Goal: Transaction & Acquisition: Book appointment/travel/reservation

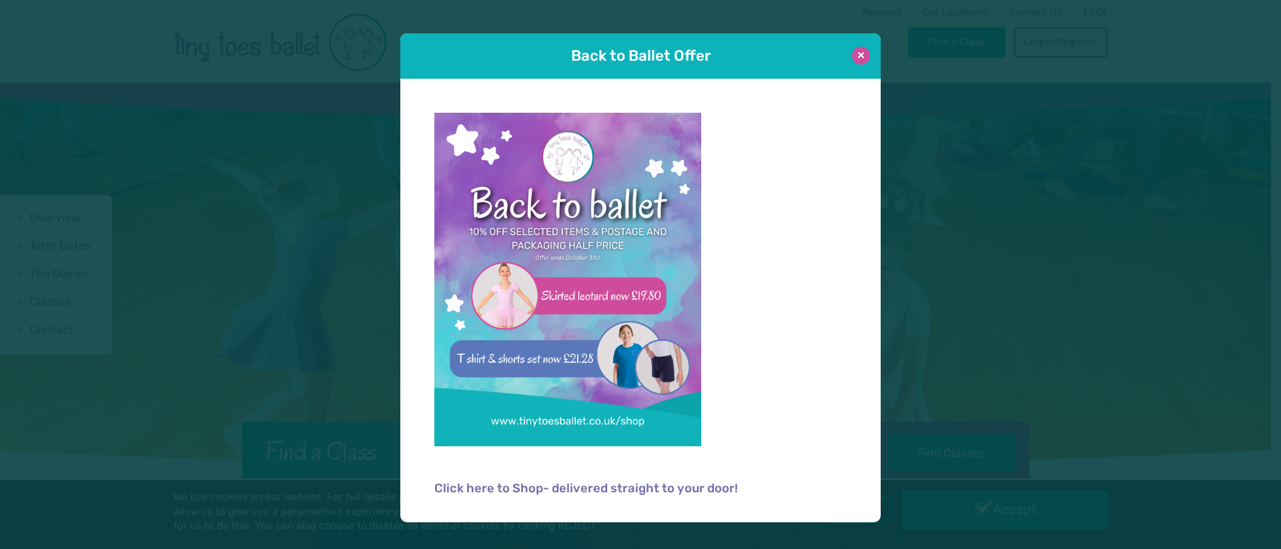
click at [863, 57] on button at bounding box center [861, 56] width 18 height 18
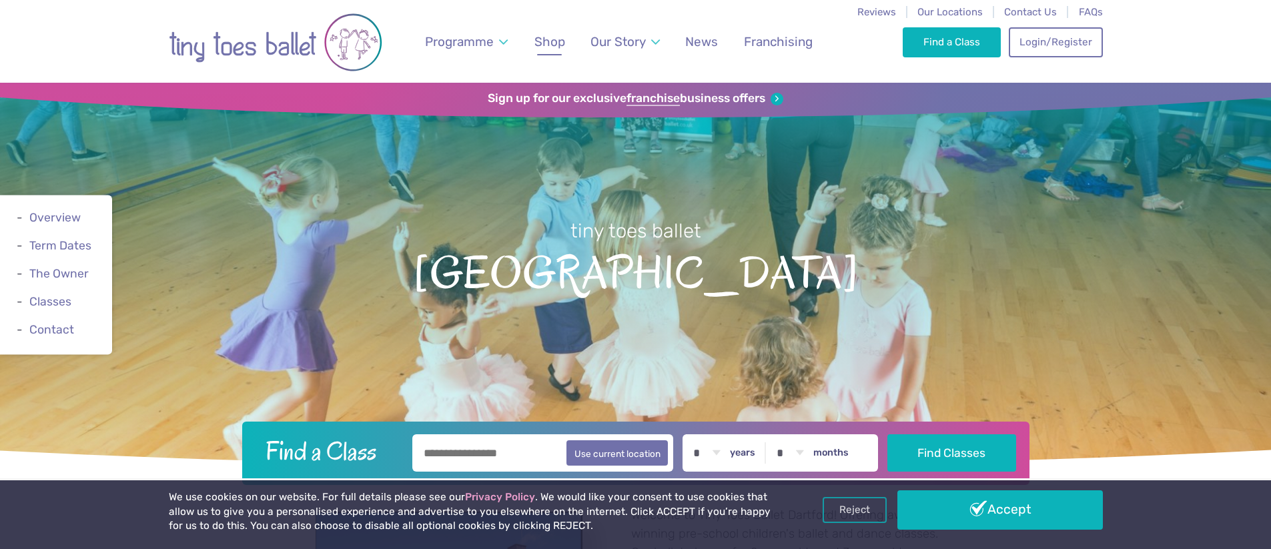
click at [548, 45] on span "Shop" at bounding box center [550, 41] width 31 height 15
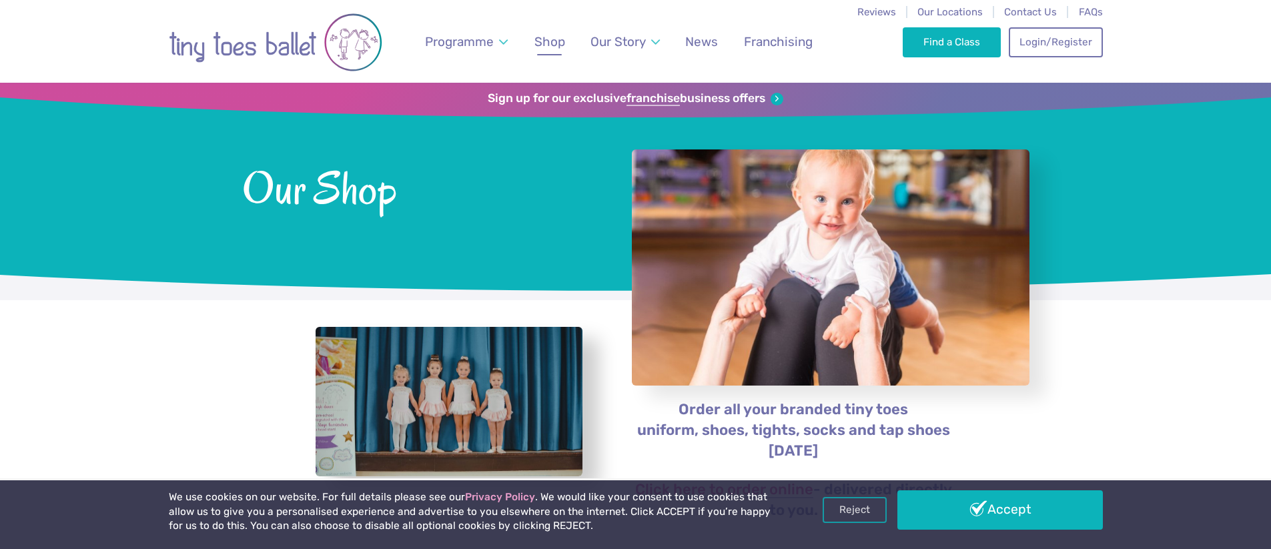
scroll to position [37, 0]
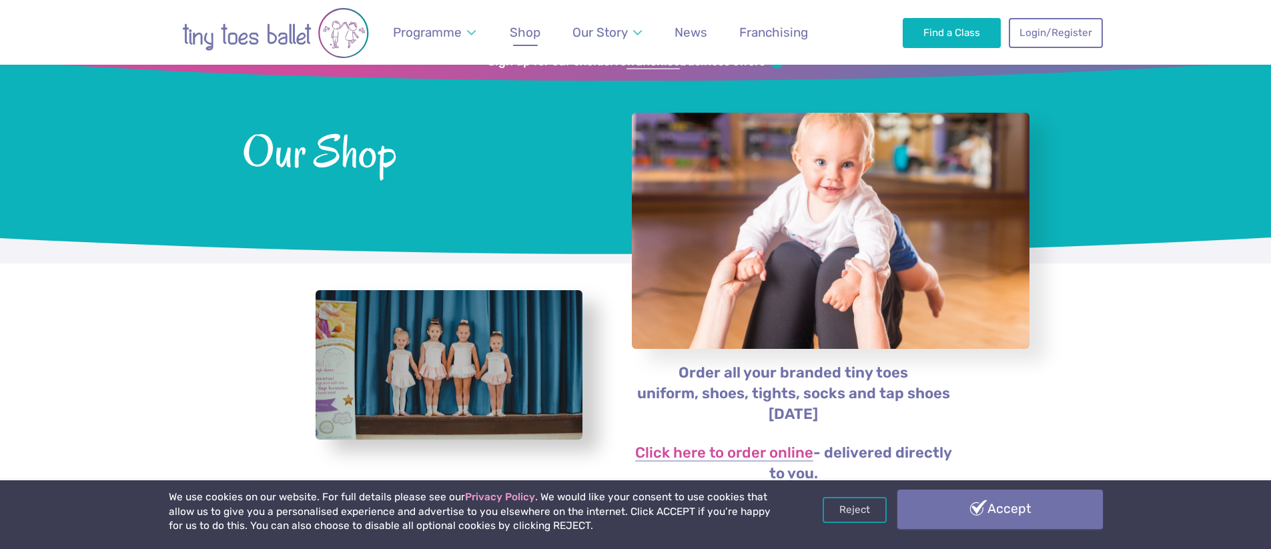
click at [991, 508] on link "Accept" at bounding box center [1001, 509] width 206 height 39
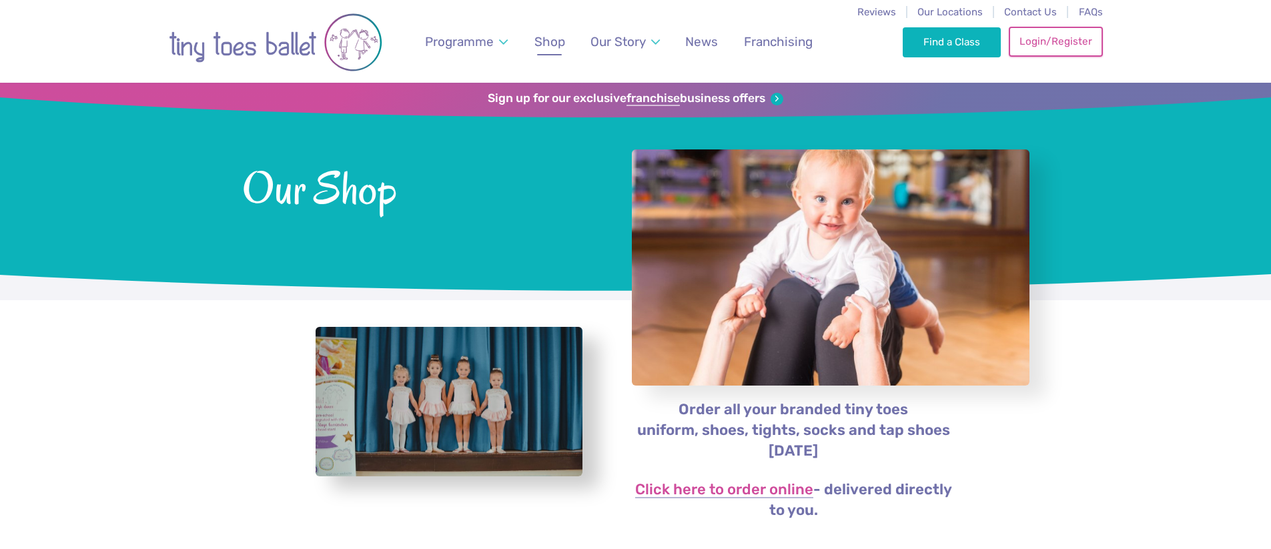
click at [1048, 48] on link "Login/Register" at bounding box center [1055, 41] width 93 height 29
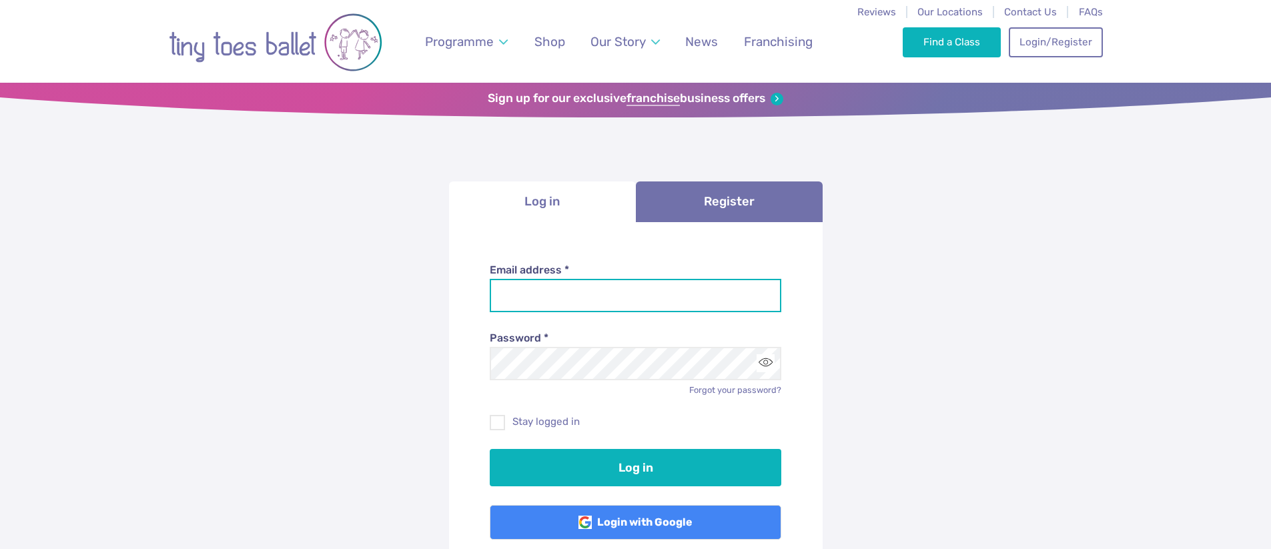
click at [665, 294] on input "Email address *" at bounding box center [636, 295] width 292 height 33
type input "**********"
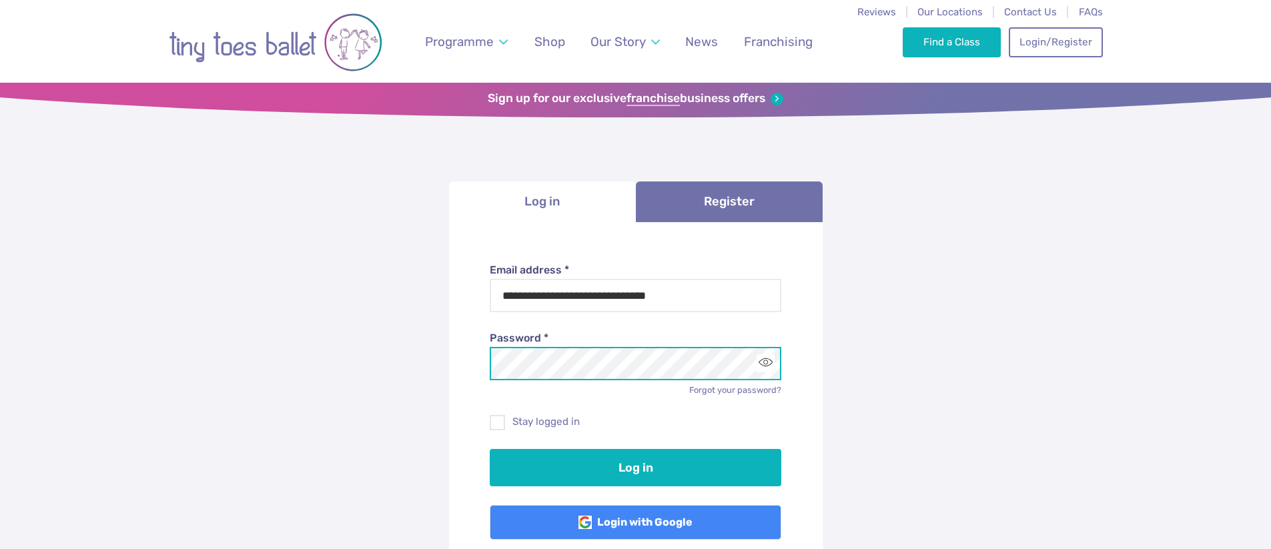
click at [490, 449] on button "Log in" at bounding box center [636, 467] width 292 height 37
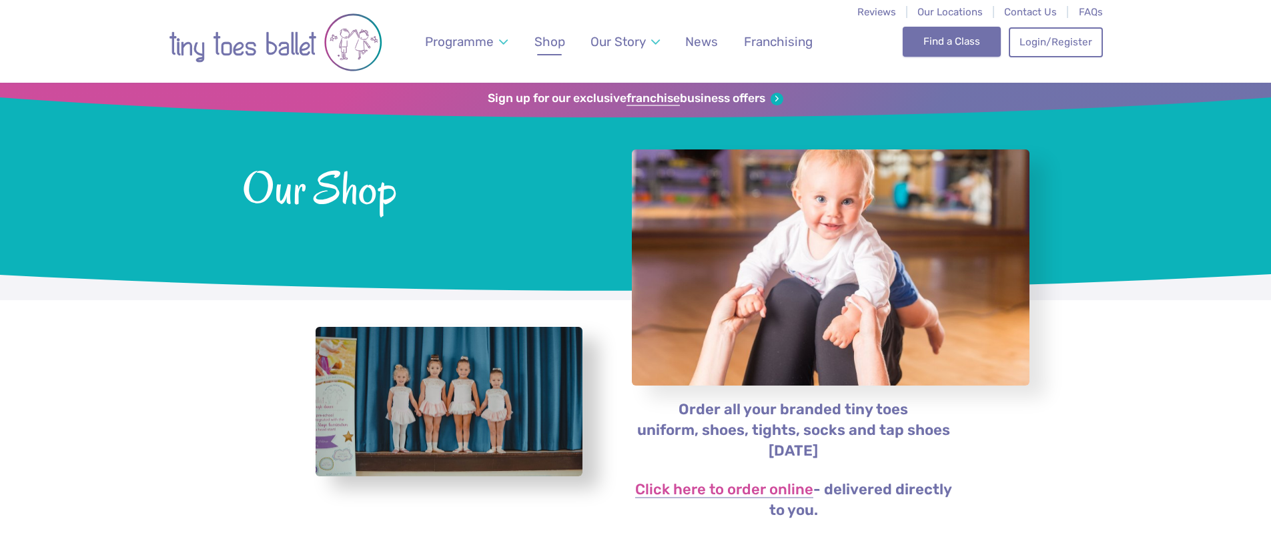
click at [958, 42] on link "Find a Class" at bounding box center [952, 41] width 98 height 29
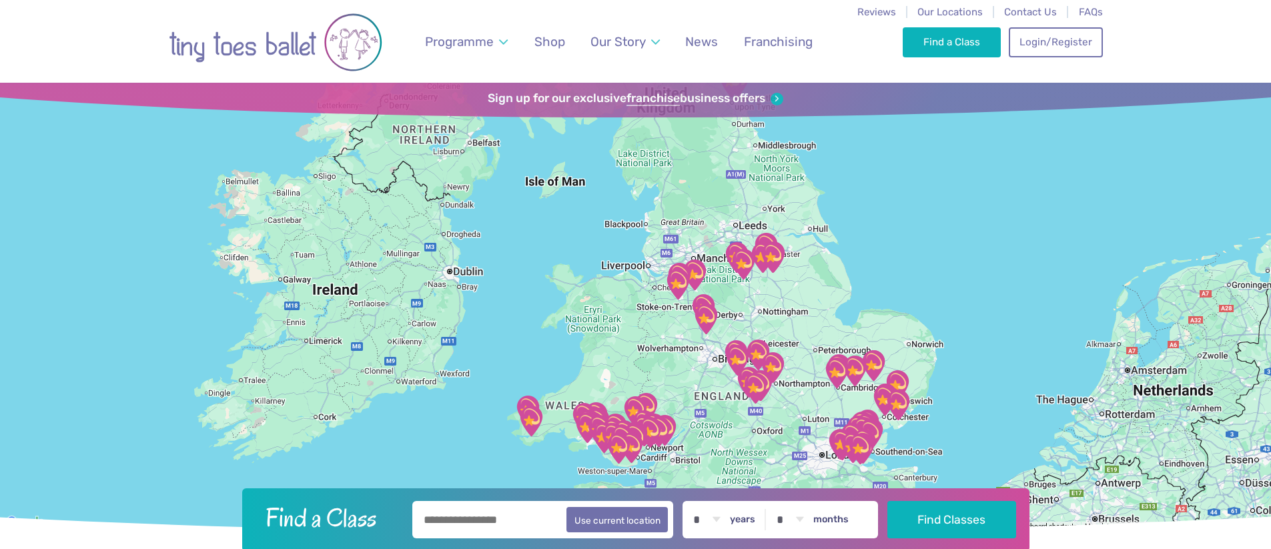
click at [478, 524] on input "text" at bounding box center [543, 519] width 262 height 37
click at [629, 529] on button "Use current location" at bounding box center [618, 518] width 102 height 25
type input "**********"
click at [1042, 43] on link "Login/Register" at bounding box center [1055, 41] width 93 height 29
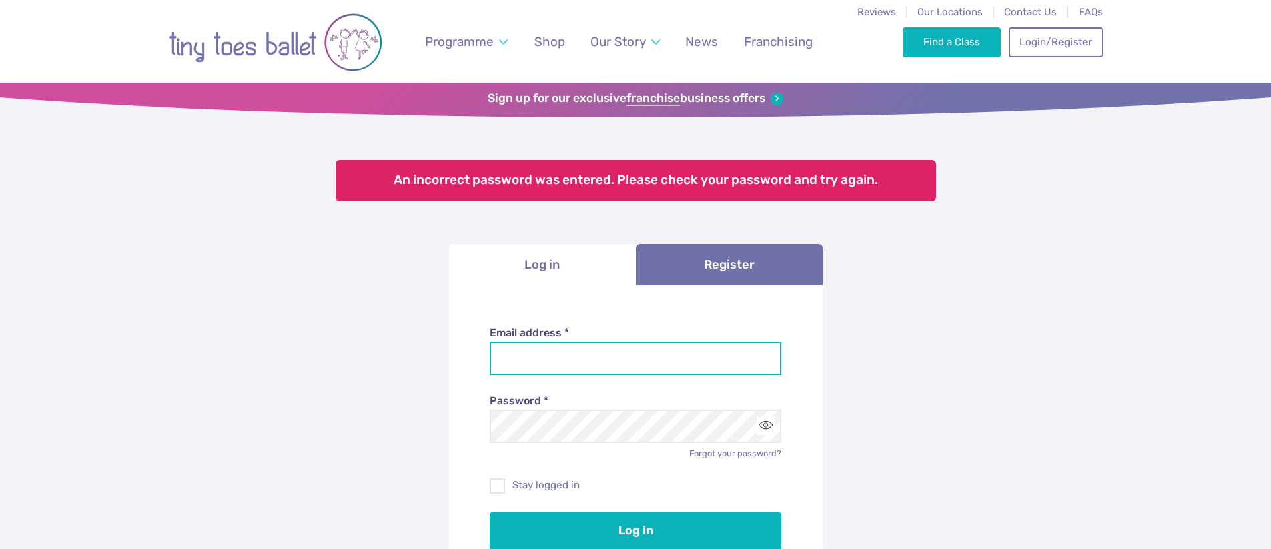
click at [573, 366] on input "Email address *" at bounding box center [636, 358] width 292 height 33
type input "**********"
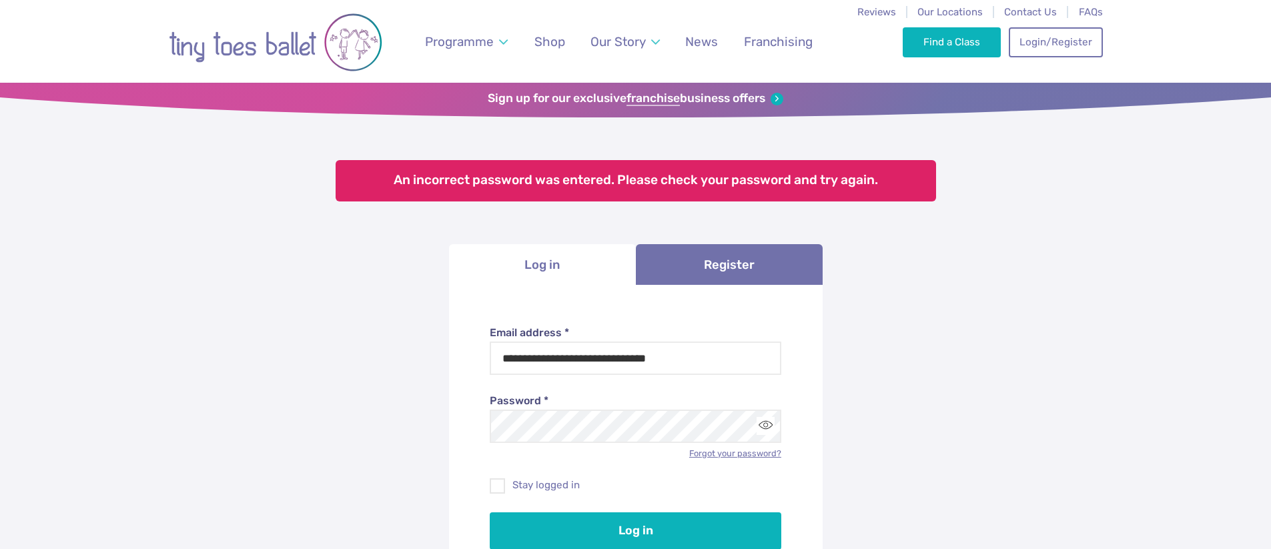
click at [705, 451] on link "Forgot your password?" at bounding box center [735, 453] width 92 height 10
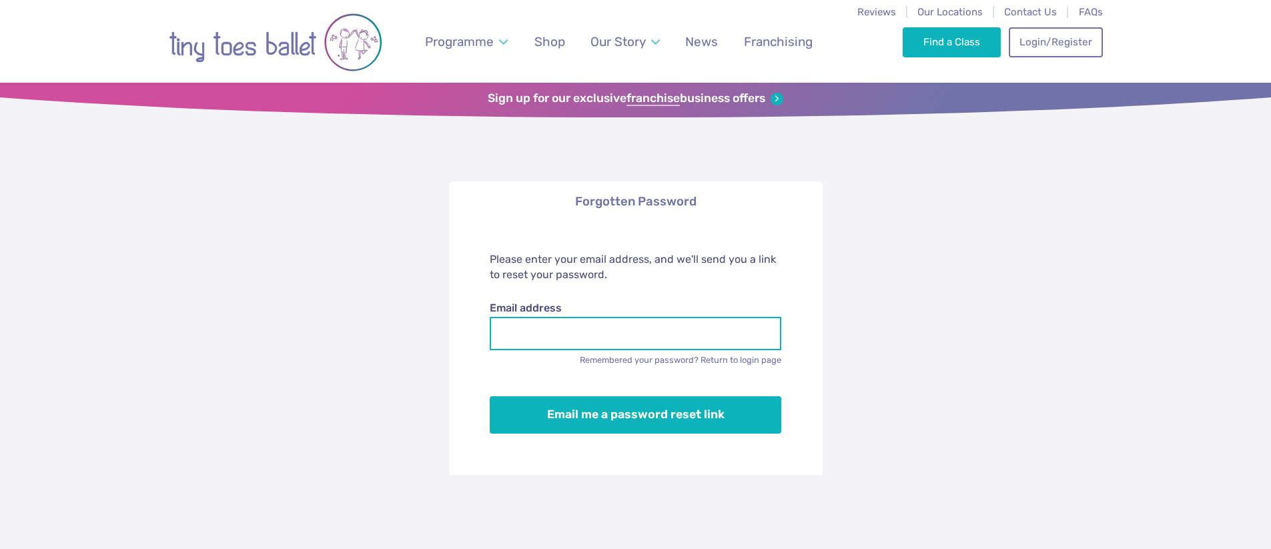
click at [613, 340] on input "Email address" at bounding box center [636, 333] width 292 height 33
type input "**********"
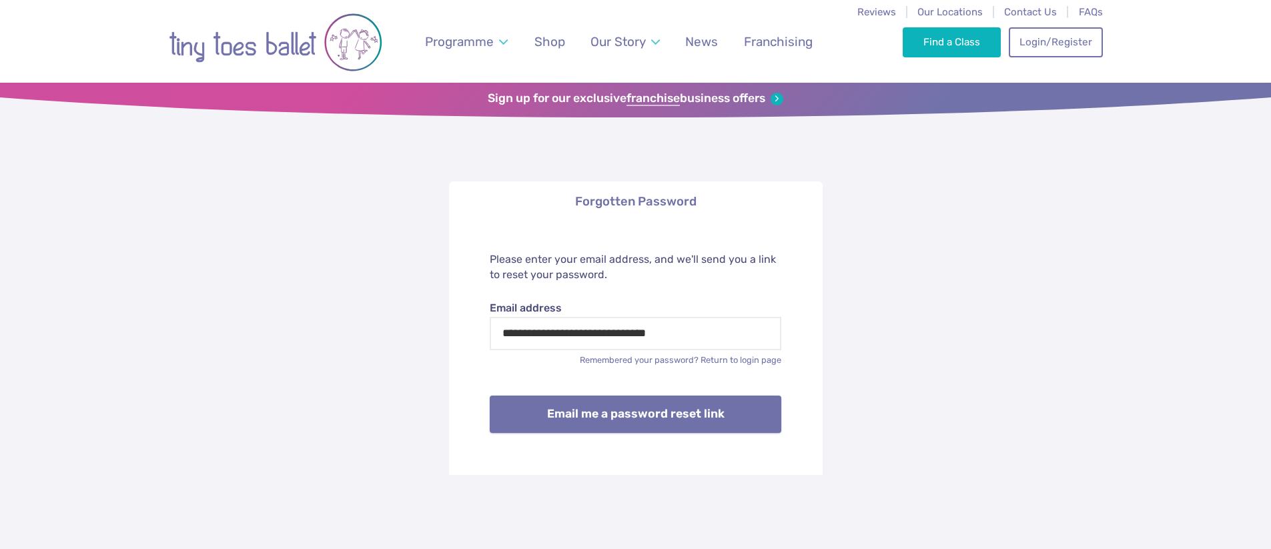
click at [626, 414] on button "Email me a password reset link" at bounding box center [636, 414] width 292 height 37
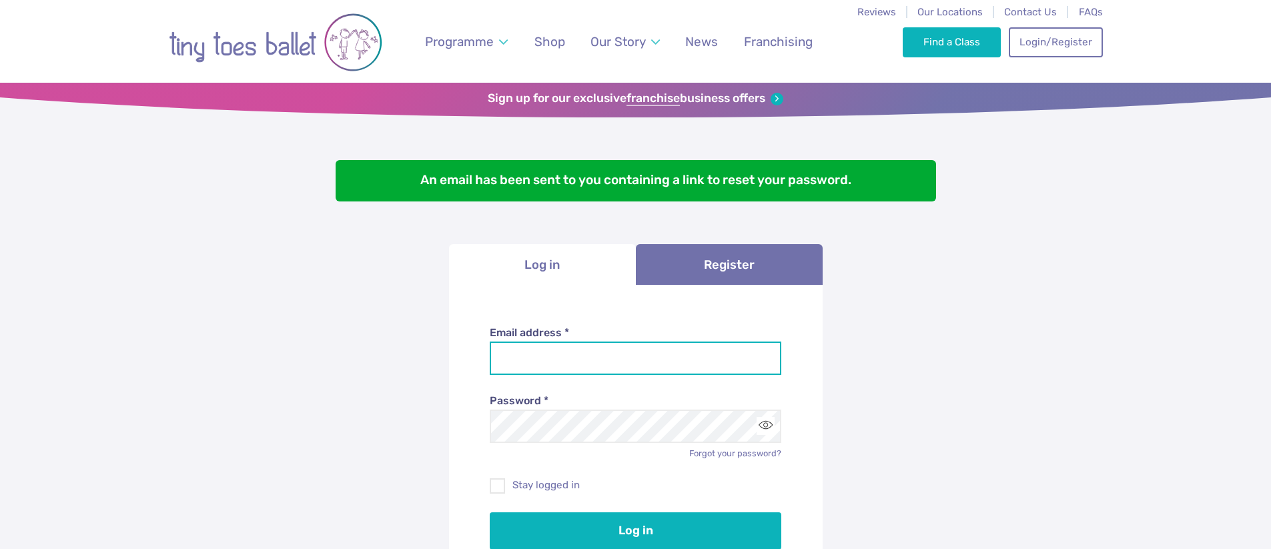
click at [569, 354] on input "Email address *" at bounding box center [636, 358] width 292 height 33
type input "**********"
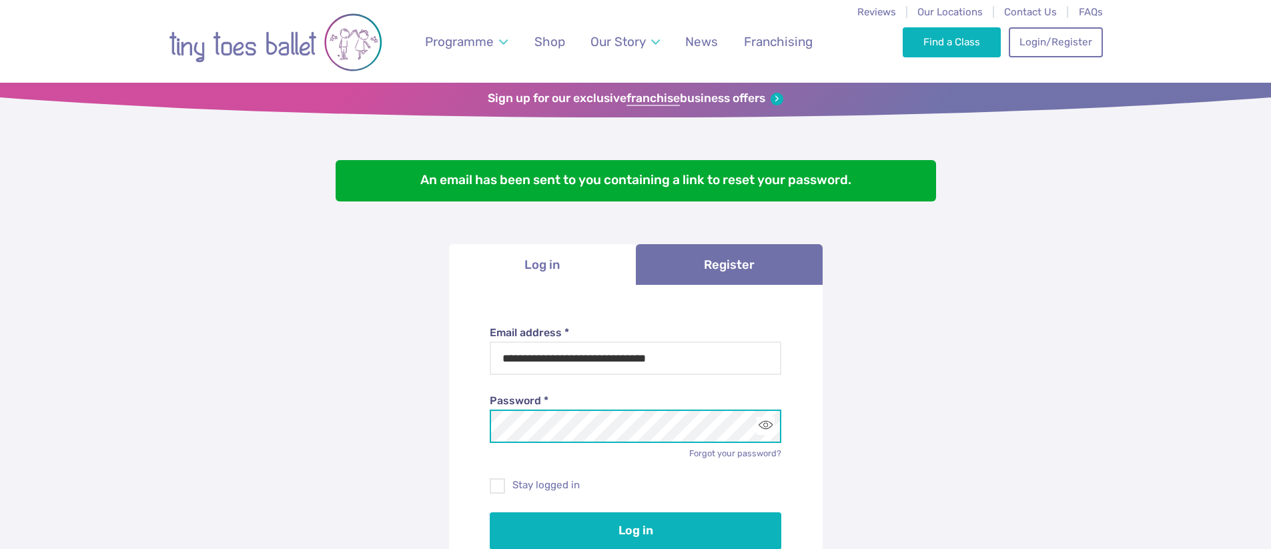
click at [490, 512] on button "Log in" at bounding box center [636, 530] width 292 height 37
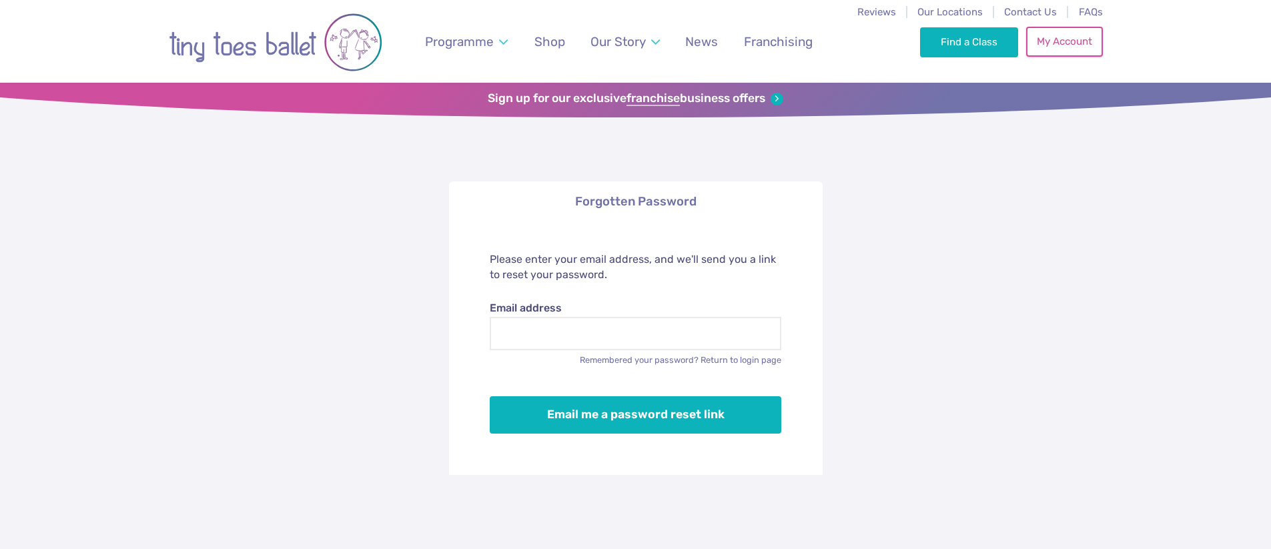
click at [1062, 42] on link "My Account" at bounding box center [1064, 41] width 76 height 29
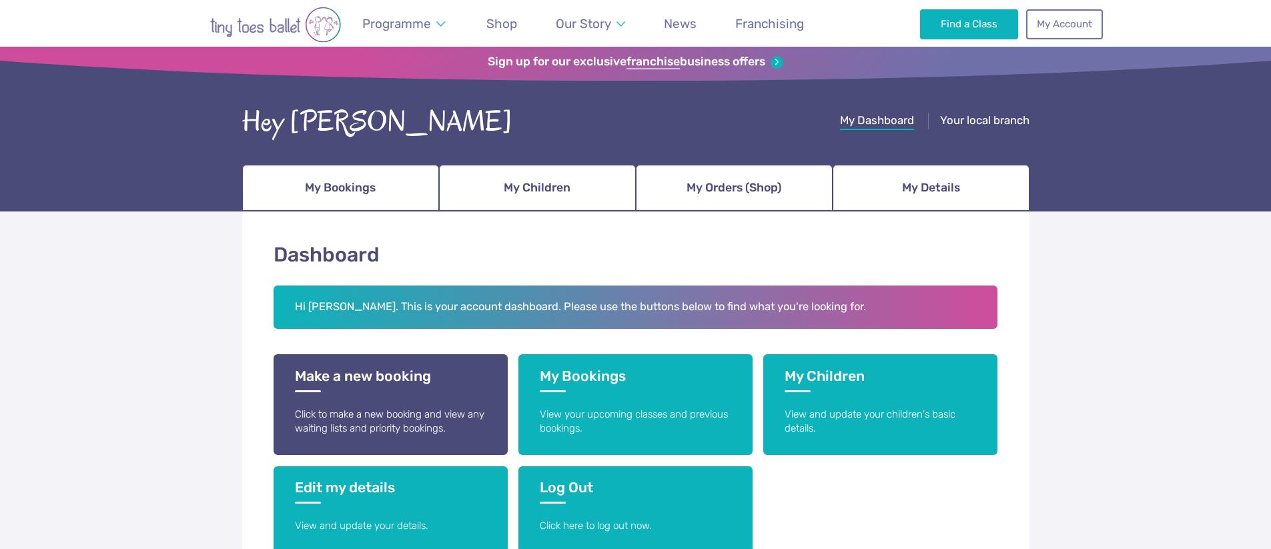
scroll to position [73, 0]
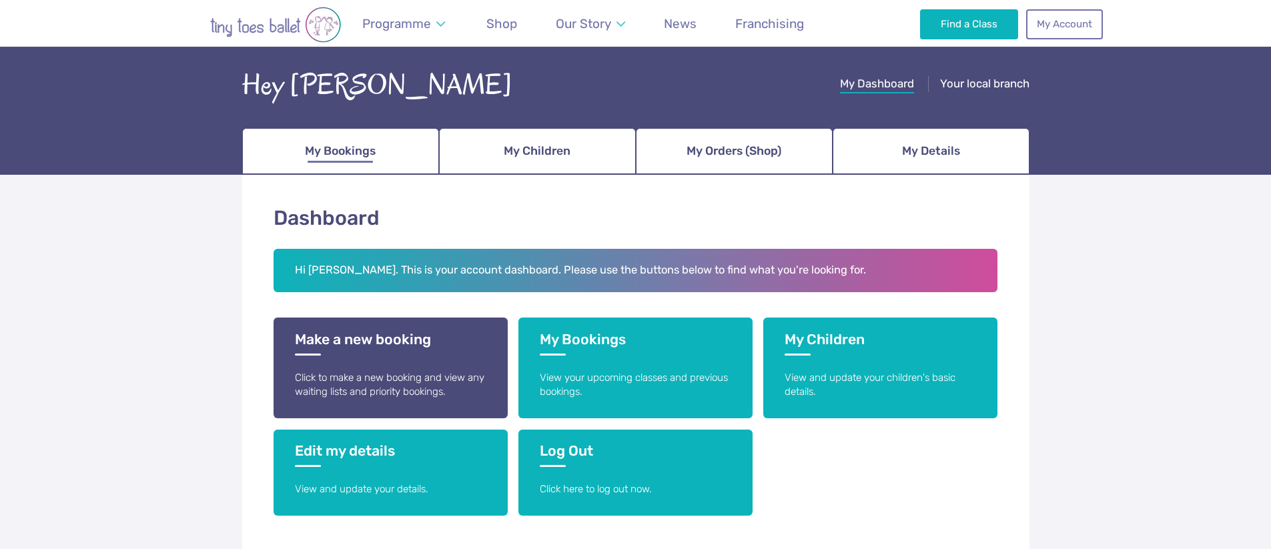
click at [354, 151] on span "My Bookings" at bounding box center [340, 150] width 71 height 23
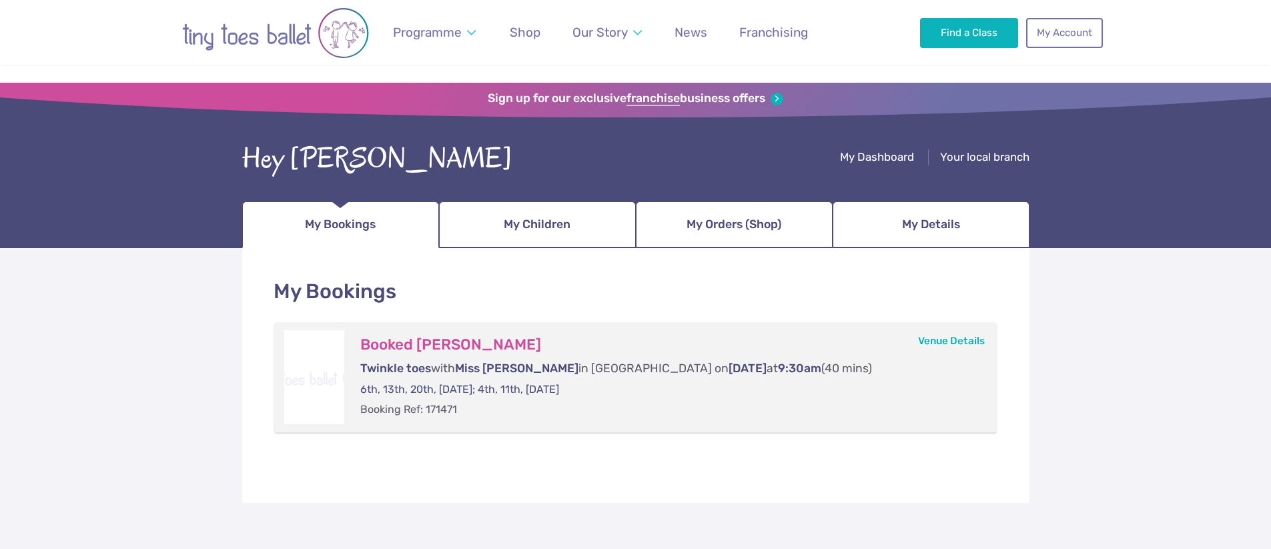
scroll to position [37, 0]
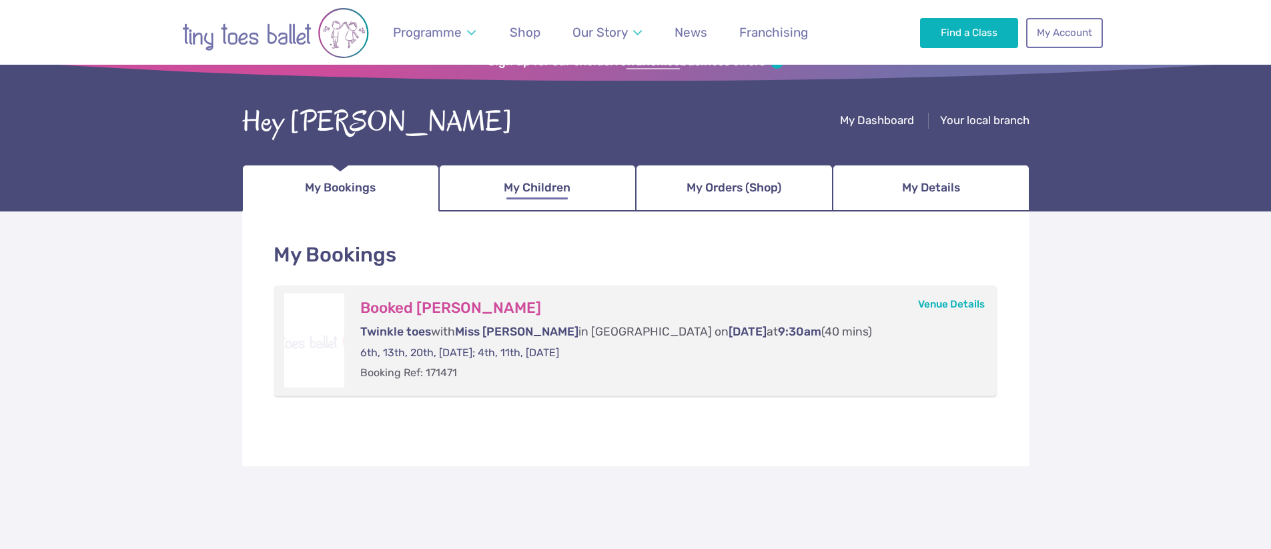
click at [548, 194] on span "My Children" at bounding box center [537, 187] width 67 height 23
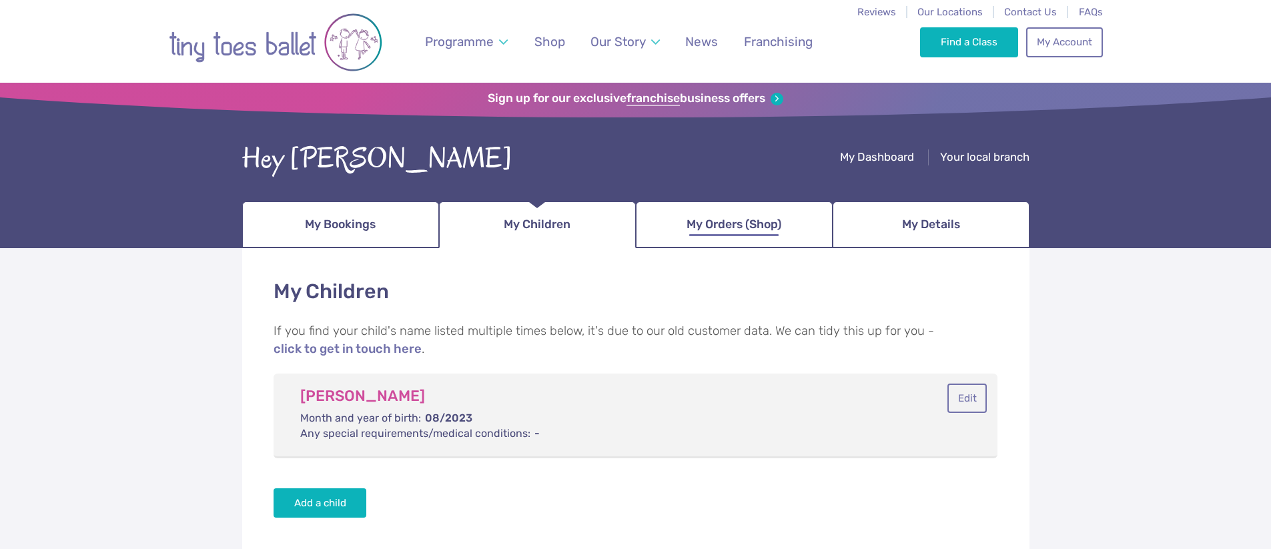
click at [749, 222] on span "My Orders (Shop)" at bounding box center [734, 224] width 95 height 23
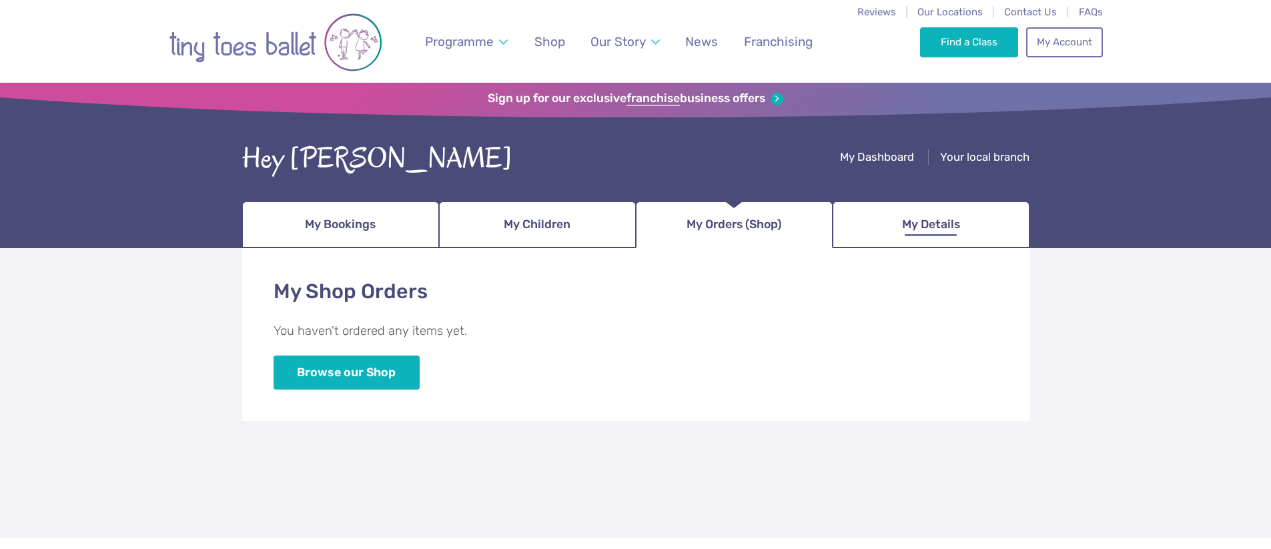
click at [927, 224] on span "My Details" at bounding box center [931, 224] width 58 height 23
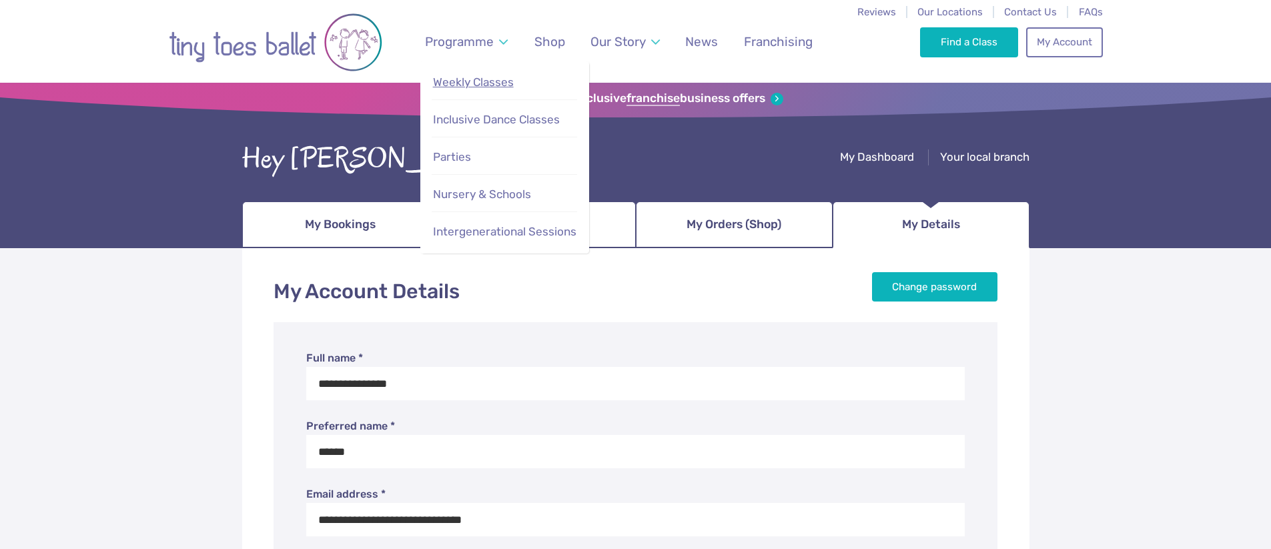
click at [483, 81] on span "Weekly Classes" at bounding box center [473, 81] width 81 height 13
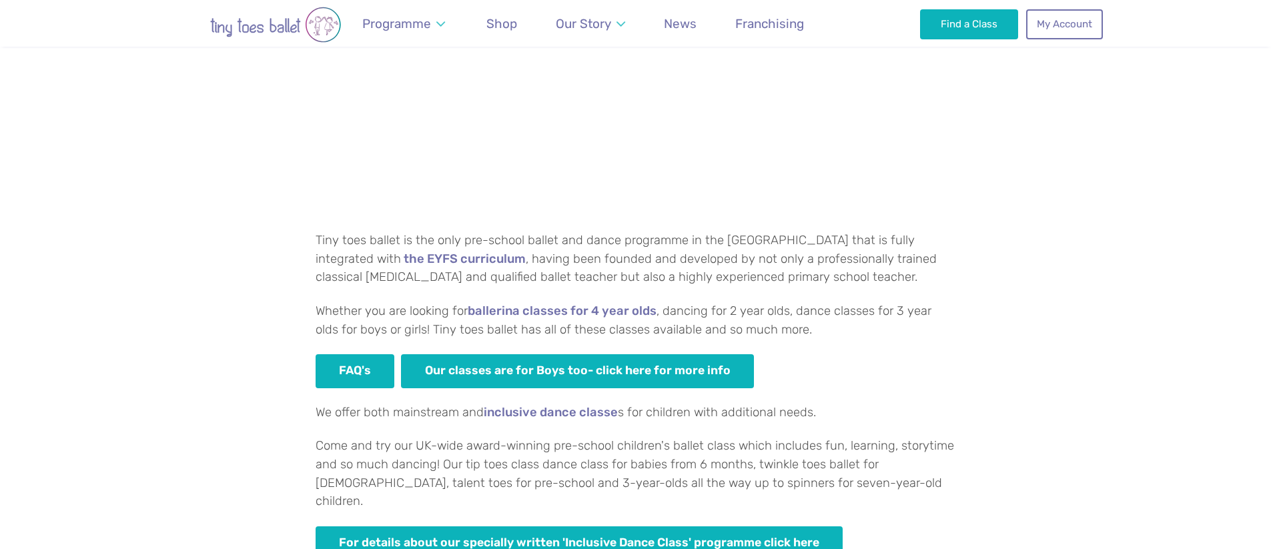
scroll to position [1023, 0]
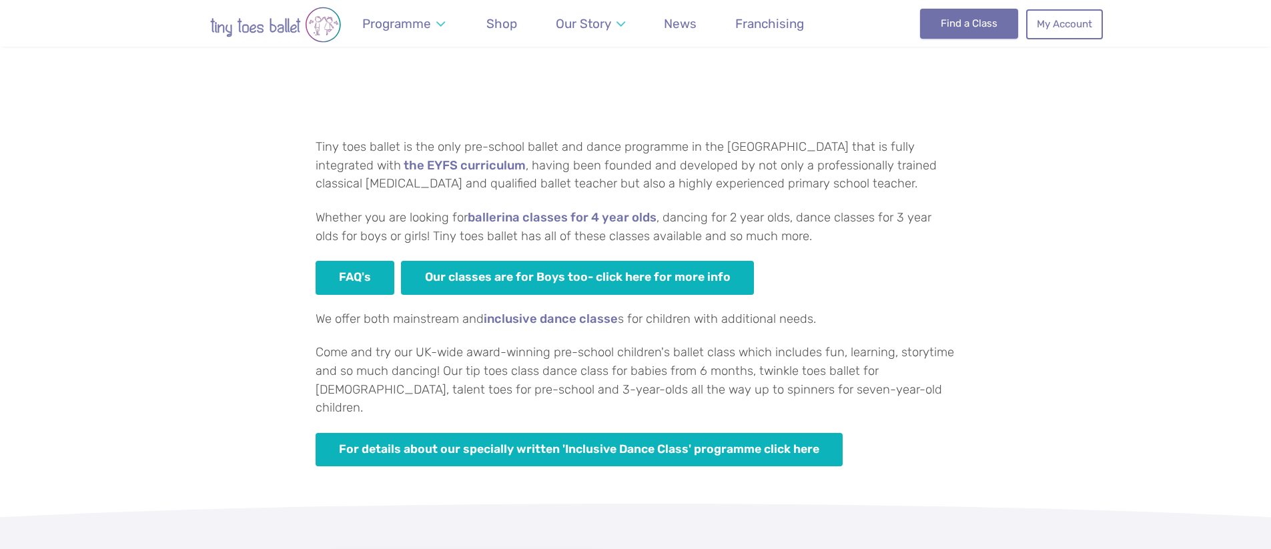
click at [955, 22] on link "Find a Class" at bounding box center [969, 23] width 98 height 29
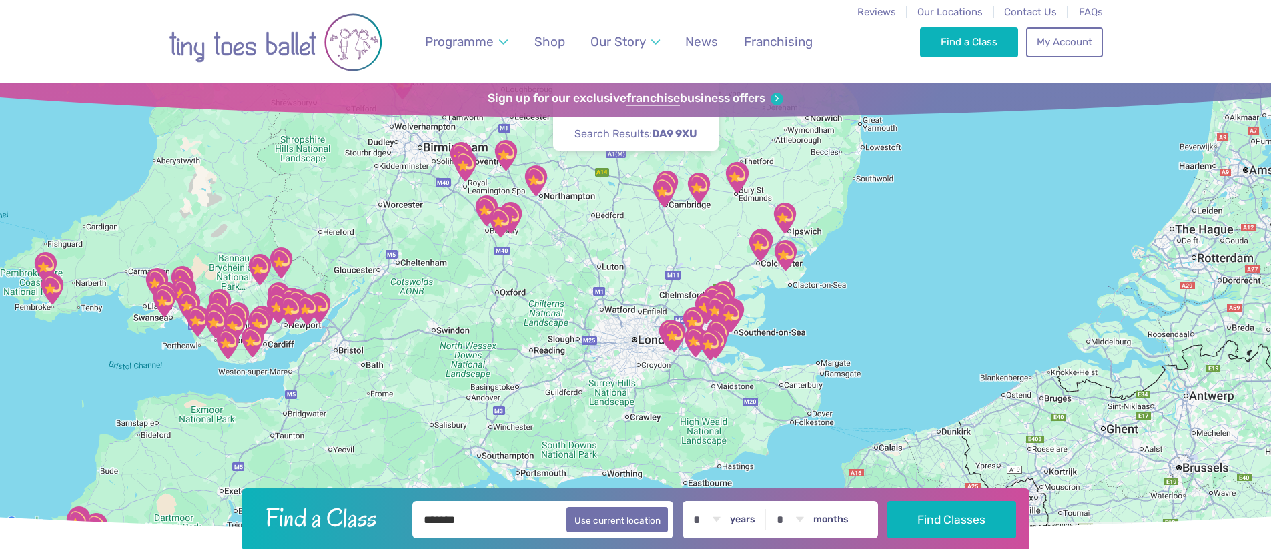
drag, startPoint x: 854, startPoint y: 402, endPoint x: 688, endPoint y: 198, distance: 263.3
click at [688, 198] on div at bounding box center [635, 307] width 1271 height 448
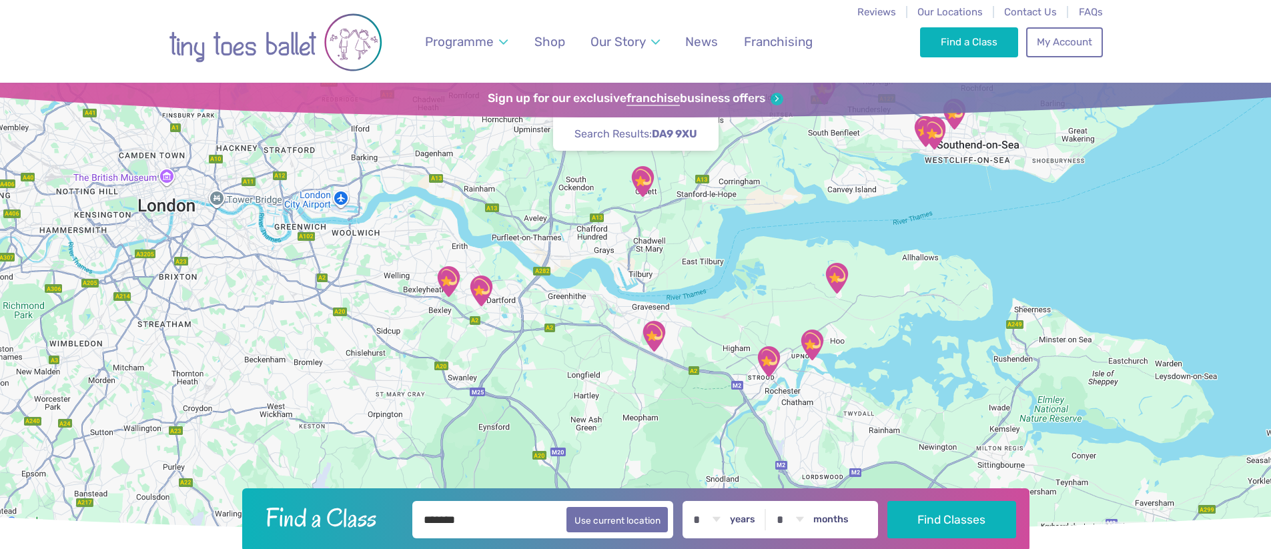
drag, startPoint x: 689, startPoint y: 294, endPoint x: 687, endPoint y: 398, distance: 104.1
click at [687, 398] on div at bounding box center [635, 307] width 1271 height 448
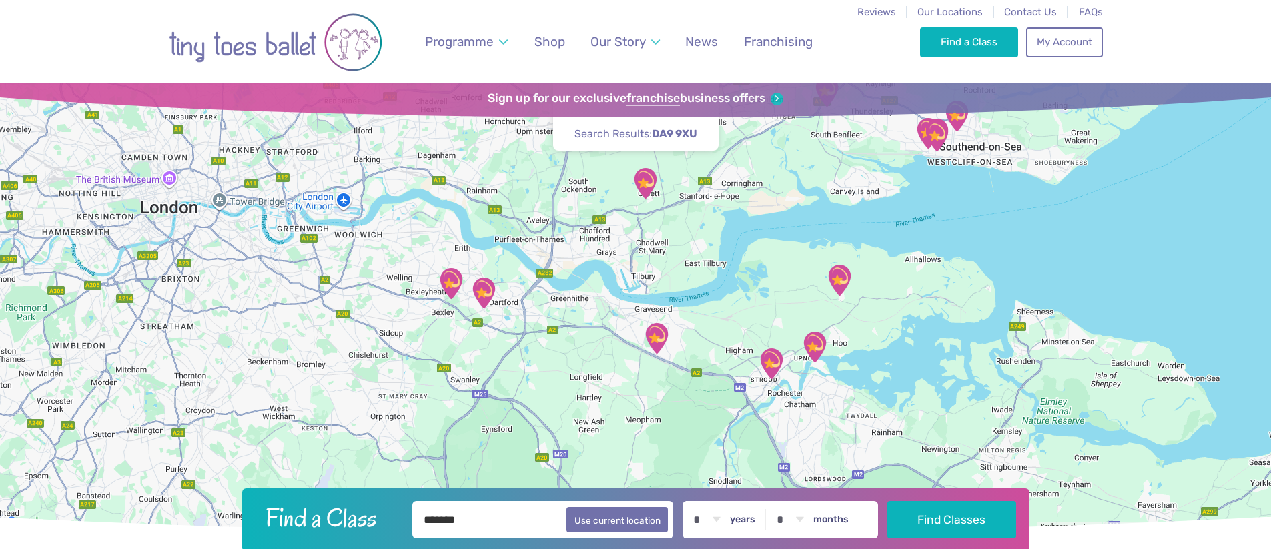
click at [487, 296] on img "The Mick Jagger Centre" at bounding box center [483, 292] width 33 height 33
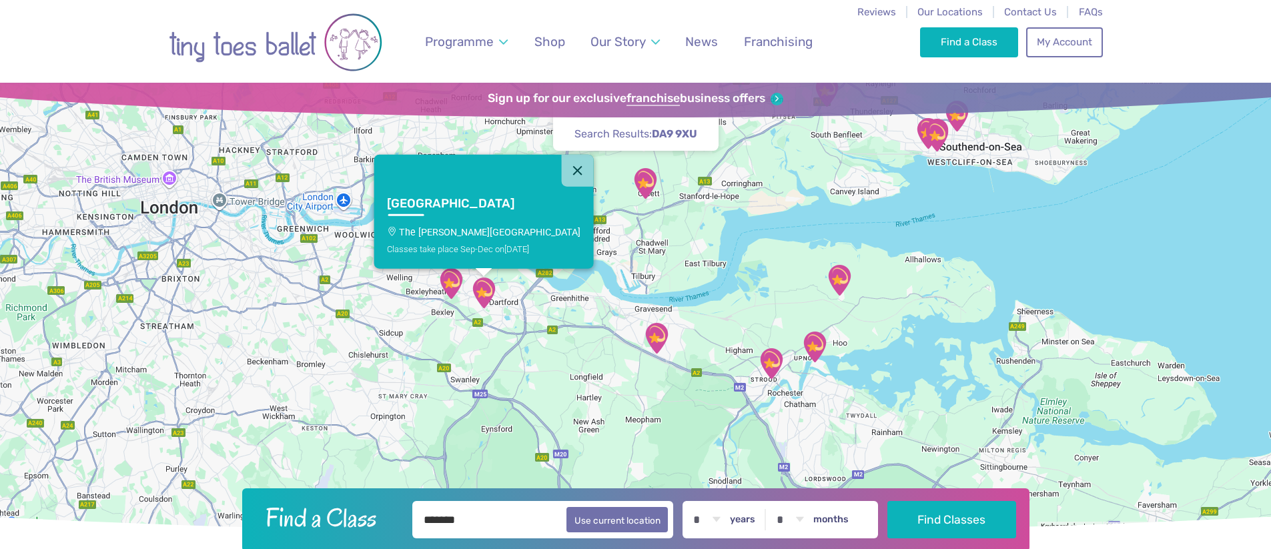
click at [477, 248] on div "Classes take place Sep-Dec on Saturday" at bounding box center [484, 249] width 194 height 10
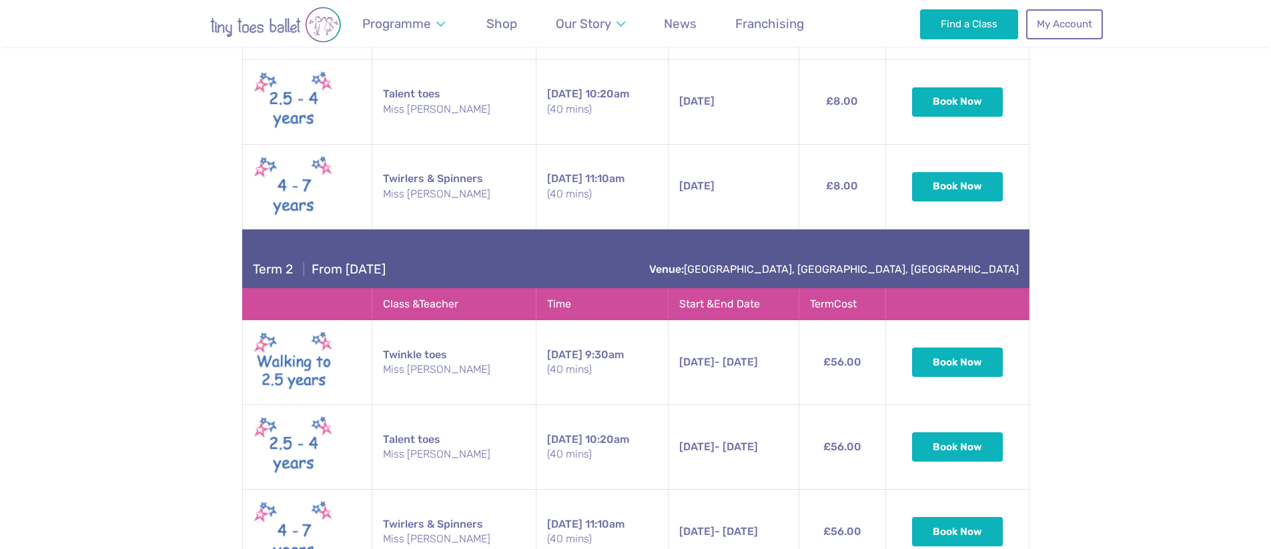
scroll to position [2207, 0]
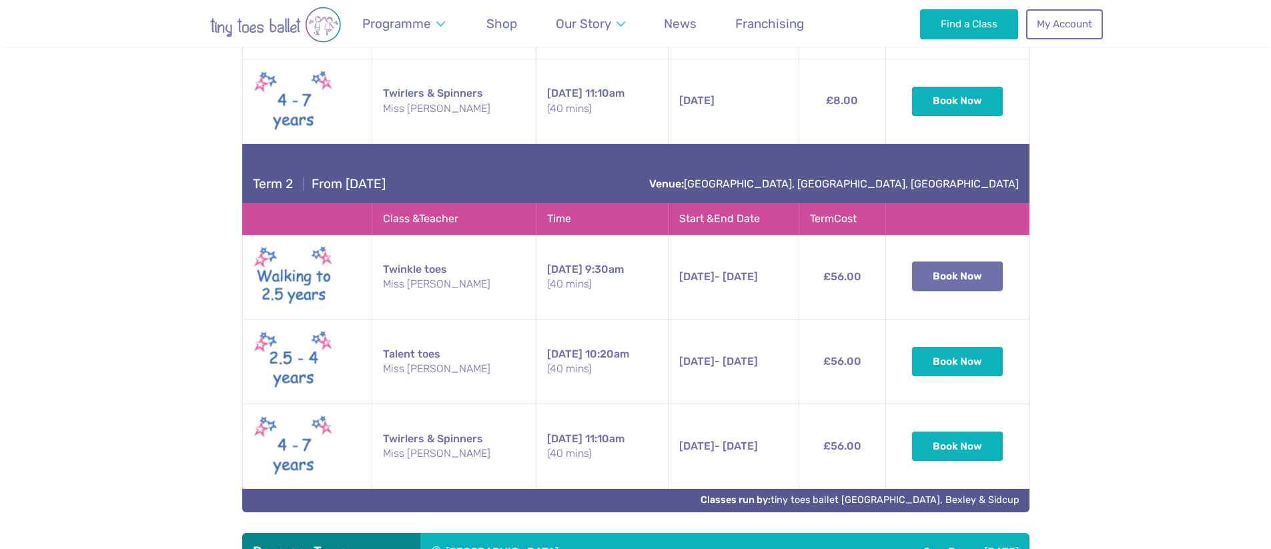
click at [984, 276] on button "Book Now" at bounding box center [957, 276] width 91 height 29
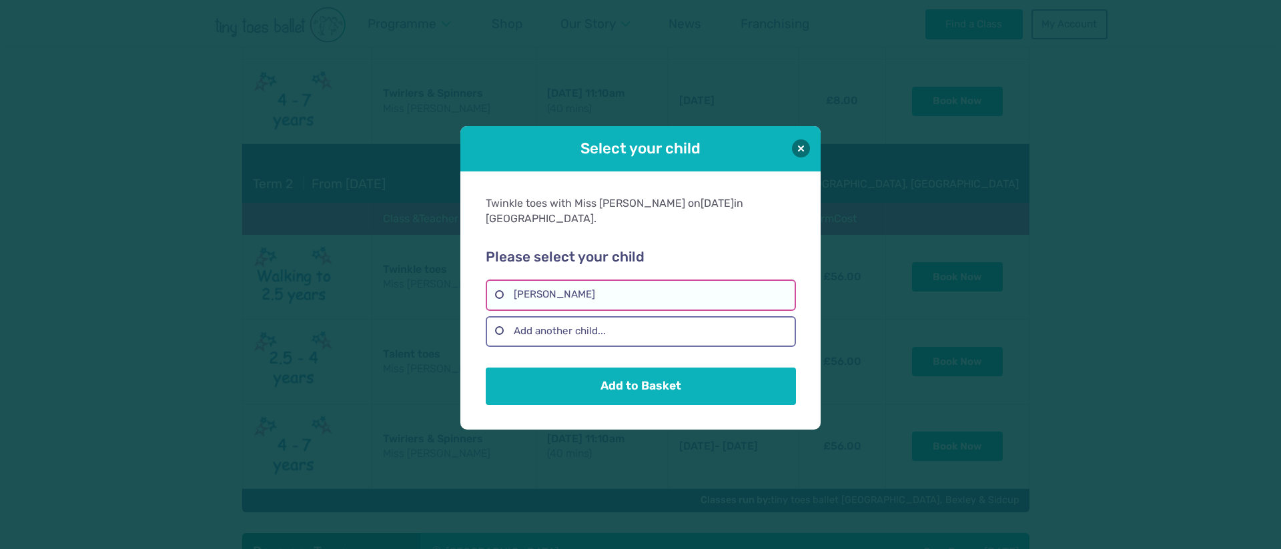
click at [498, 290] on label "Frankie Fletcher" at bounding box center [641, 295] width 310 height 31
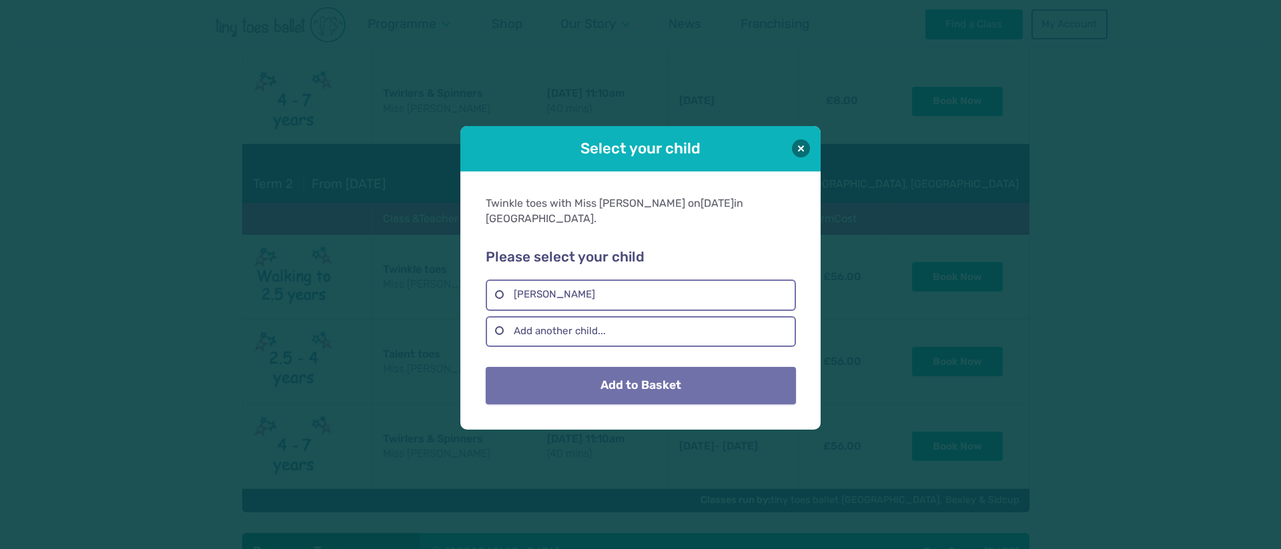
click at [601, 378] on button "Add to Basket" at bounding box center [641, 385] width 310 height 37
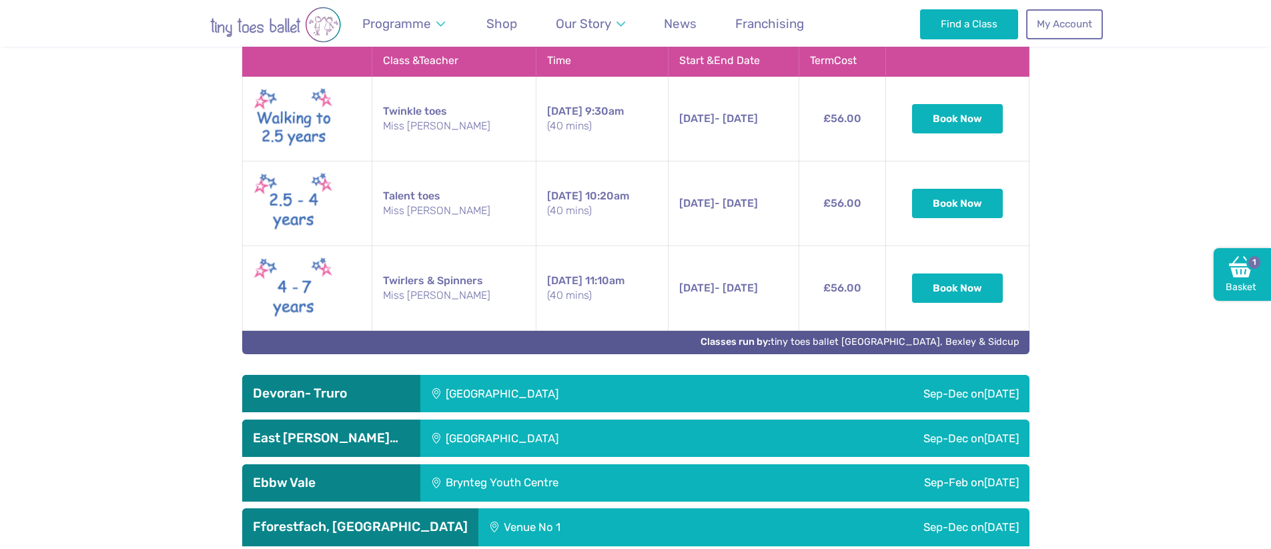
scroll to position [2328, 0]
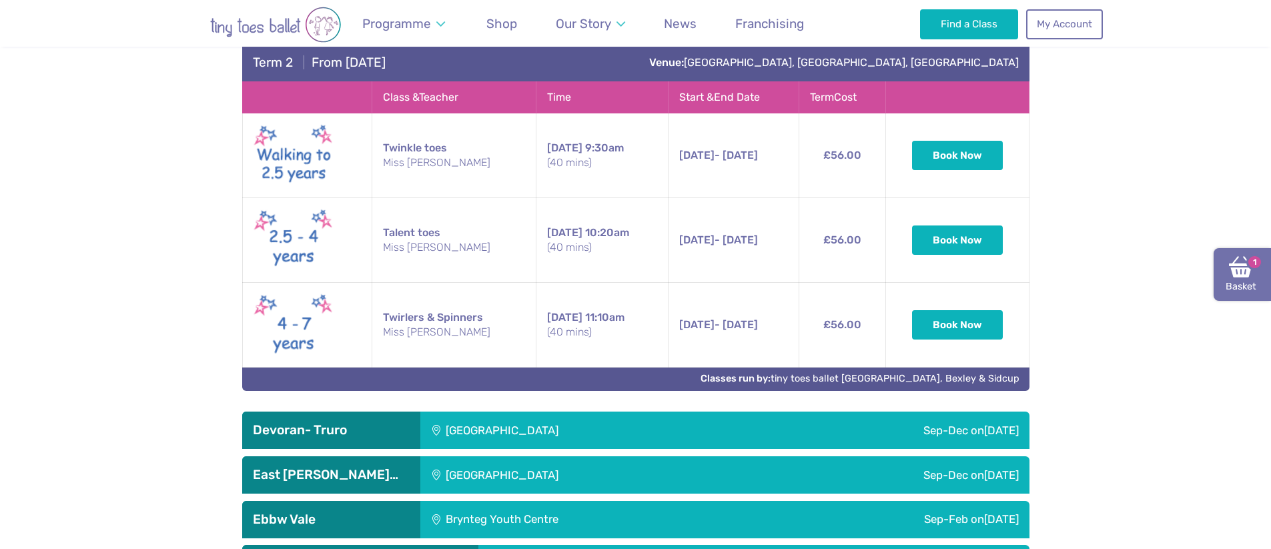
click at [1243, 266] on img at bounding box center [1241, 267] width 24 height 24
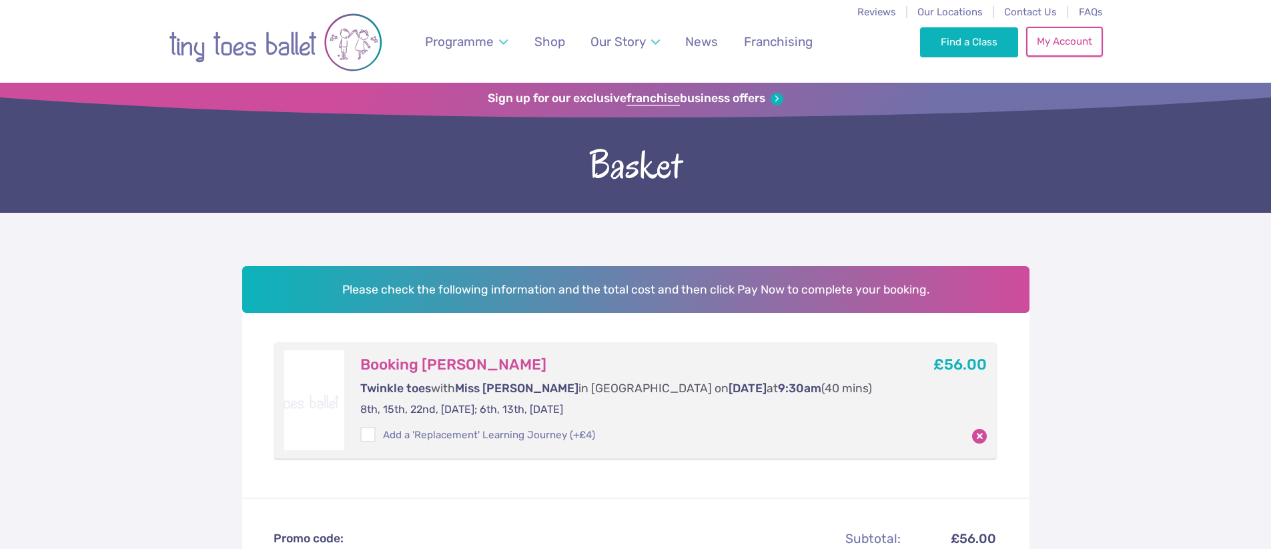
click at [1044, 46] on link "My Account" at bounding box center [1064, 41] width 76 height 29
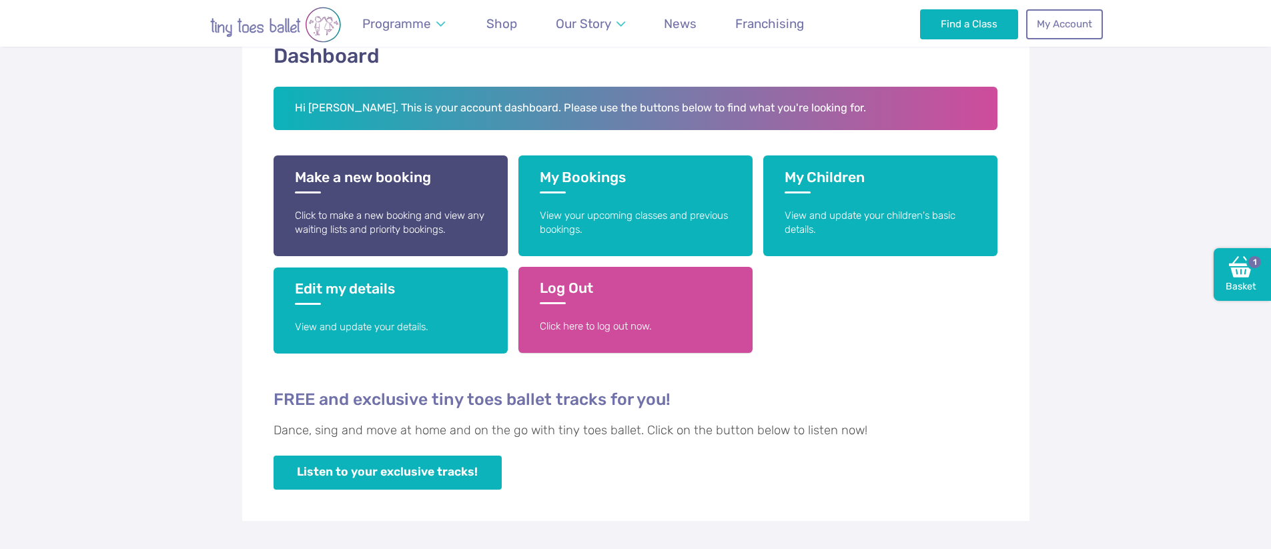
scroll to position [276, 0]
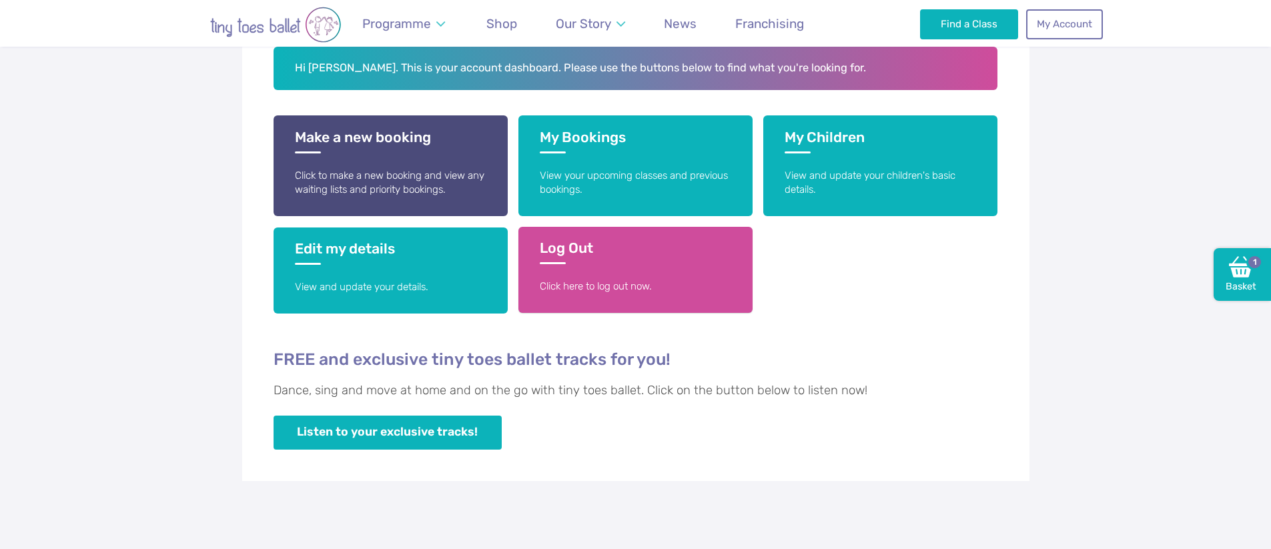
click at [587, 276] on link "Log Out Click here to log out now." at bounding box center [635, 270] width 234 height 86
